Goal: Task Accomplishment & Management: Use online tool/utility

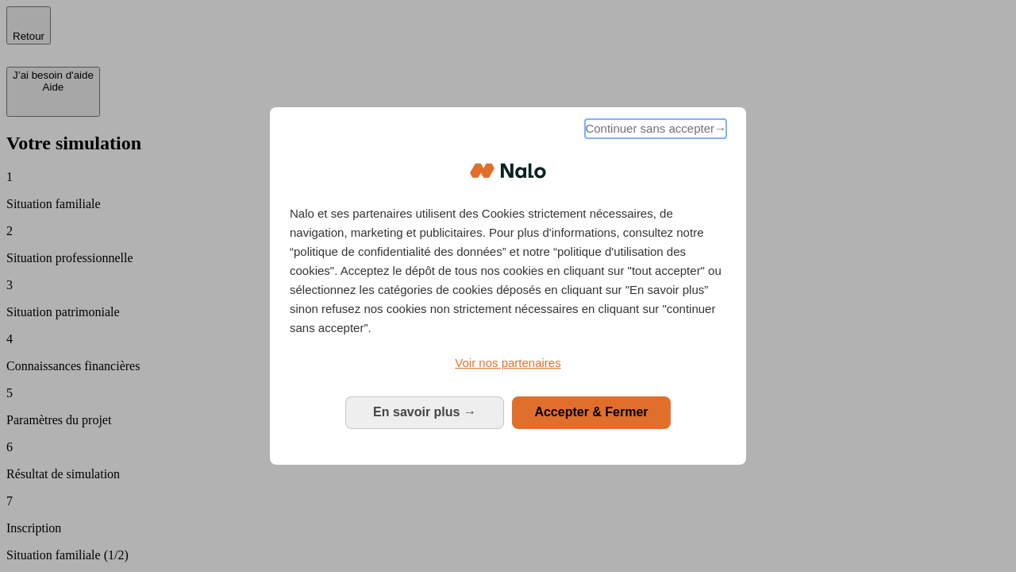
click at [654, 131] on span "Continuer sans accepter →" at bounding box center [655, 128] width 141 height 19
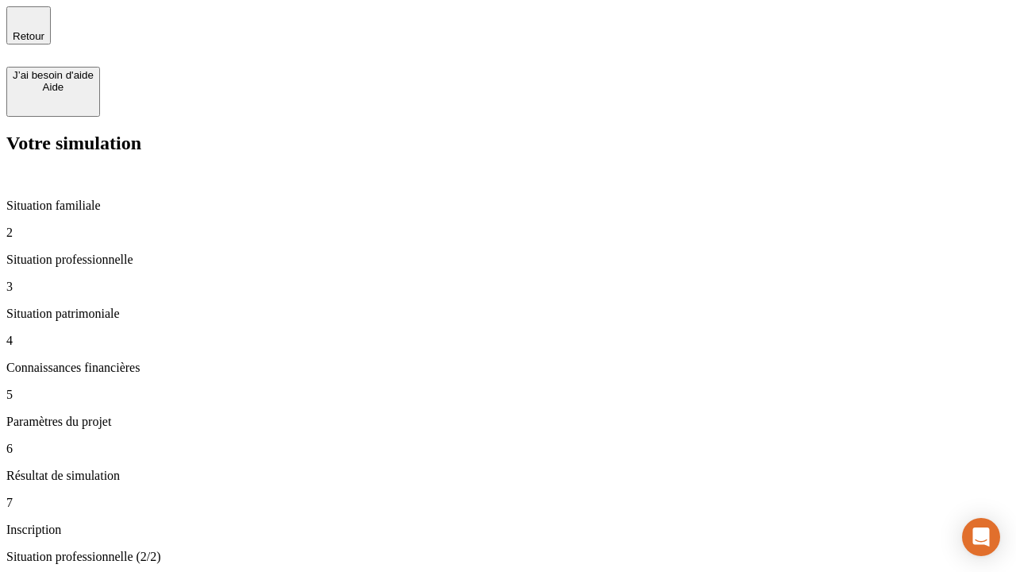
type input "30 000"
type input "40 000"
